Goal: Book appointment/travel/reservation

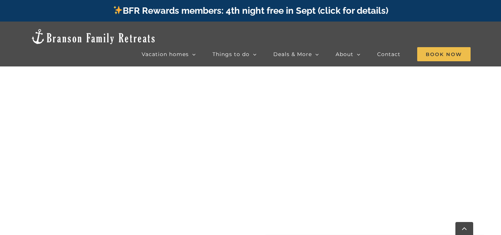
scroll to position [309, 0]
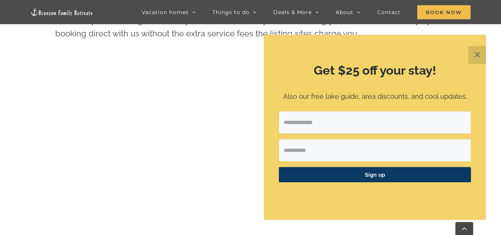
click at [471, 56] on button "✕" at bounding box center [477, 55] width 18 height 18
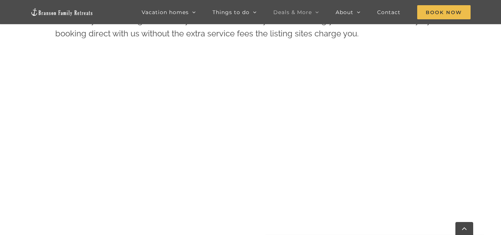
click at [317, 11] on icon "Main Menu Sticky" at bounding box center [317, 12] width 4 height 7
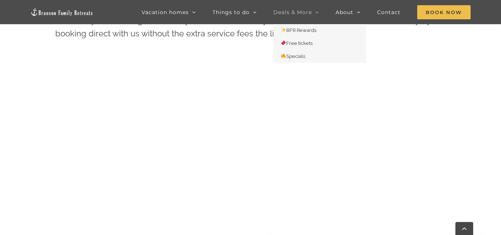
click at [316, 11] on icon "Main Menu Sticky" at bounding box center [317, 12] width 4 height 7
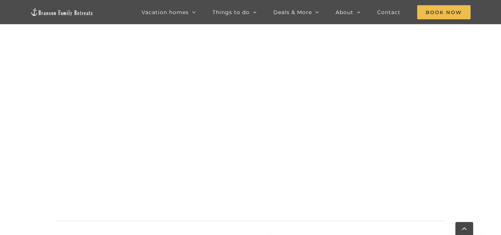
scroll to position [472, 0]
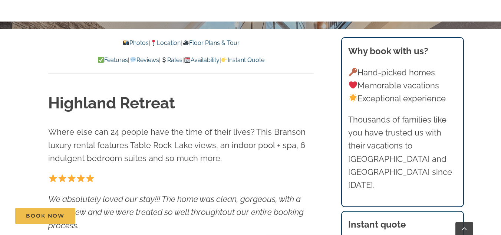
scroll to position [227, 0]
click at [172, 61] on link "Rates" at bounding box center [172, 60] width 22 height 7
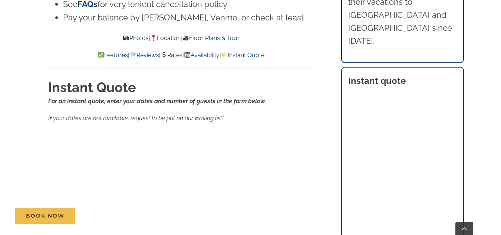
scroll to position [4096, 0]
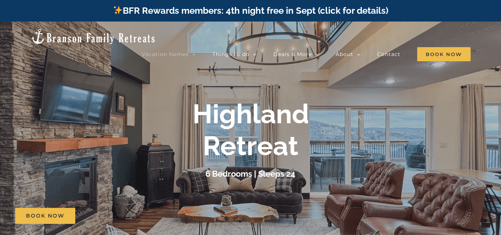
click at [331, 184] on div at bounding box center [250, 139] width 501 height 235
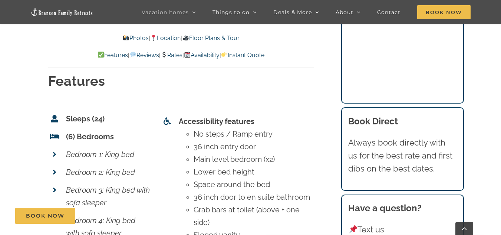
scroll to position [2628, 0]
